Goal: Task Accomplishment & Management: Manage account settings

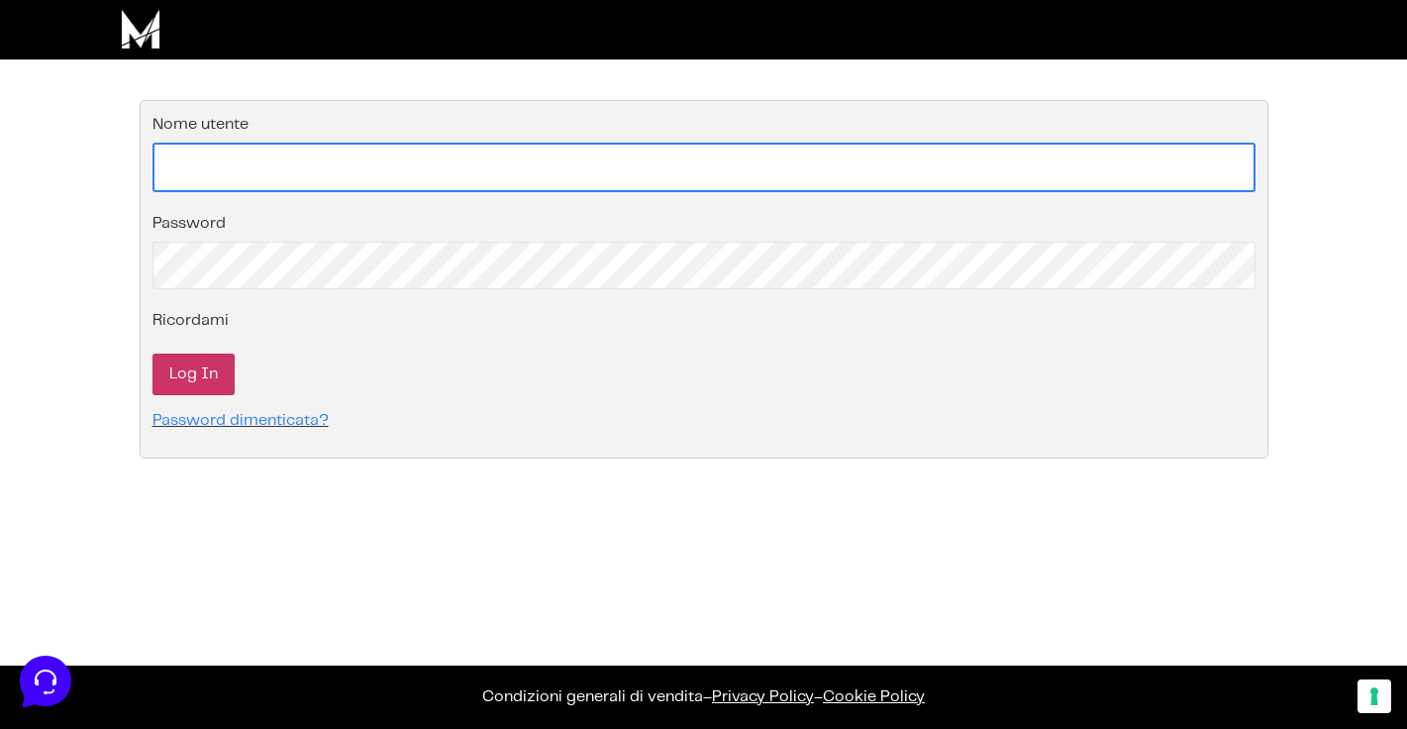
type input "[EMAIL_ADDRESS][DOMAIN_NAME]"
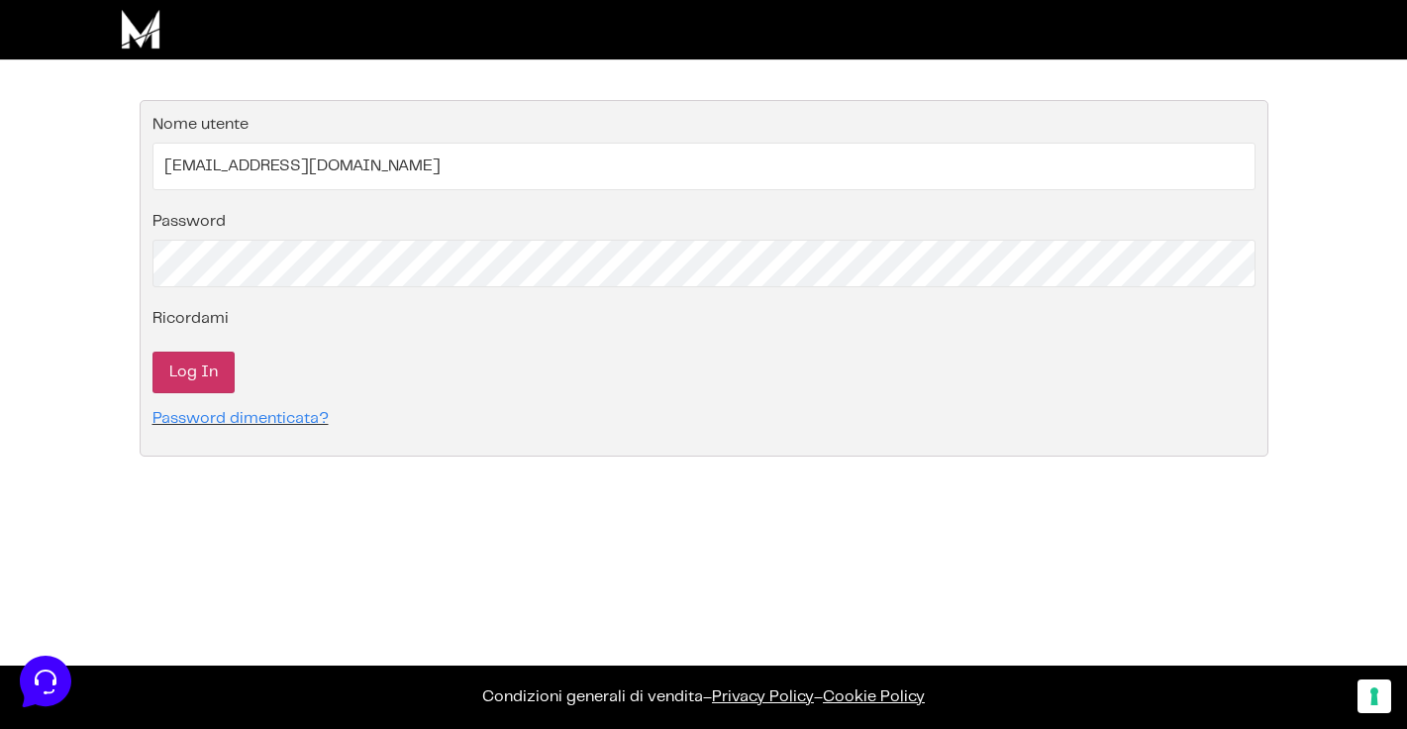
click at [199, 363] on input "Log In" at bounding box center [193, 372] width 82 height 42
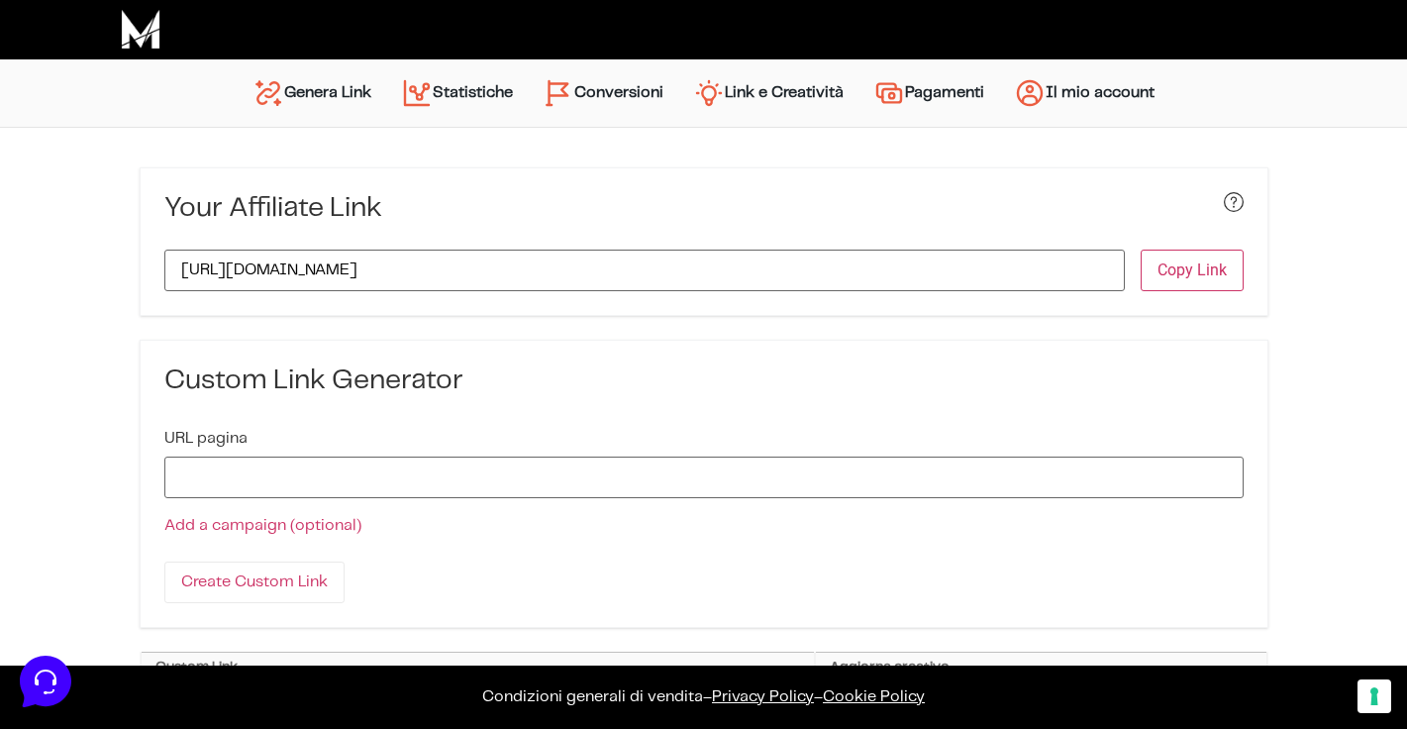
click at [598, 60] on li "Conversioni" at bounding box center [603, 92] width 150 height 67
click at [602, 84] on link "Conversioni" at bounding box center [603, 93] width 150 height 48
